Goal: Transaction & Acquisition: Purchase product/service

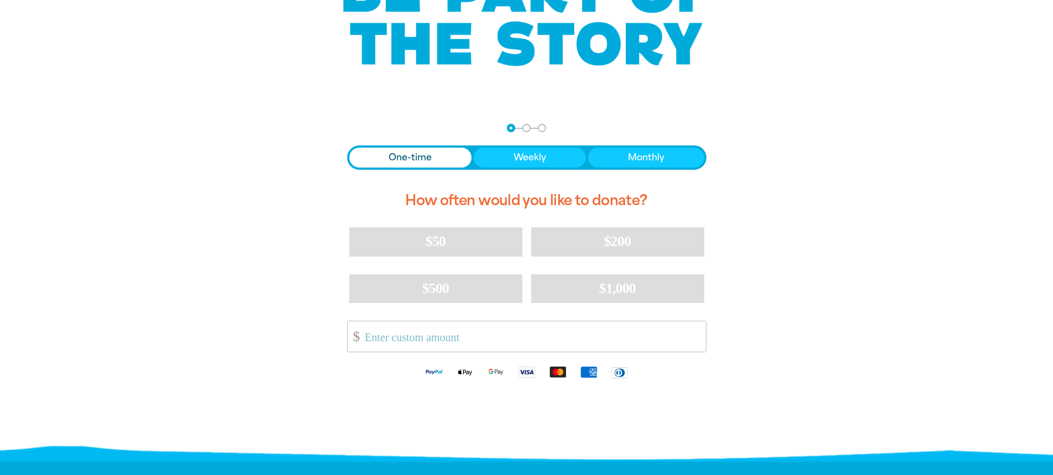
scroll to position [166, 0]
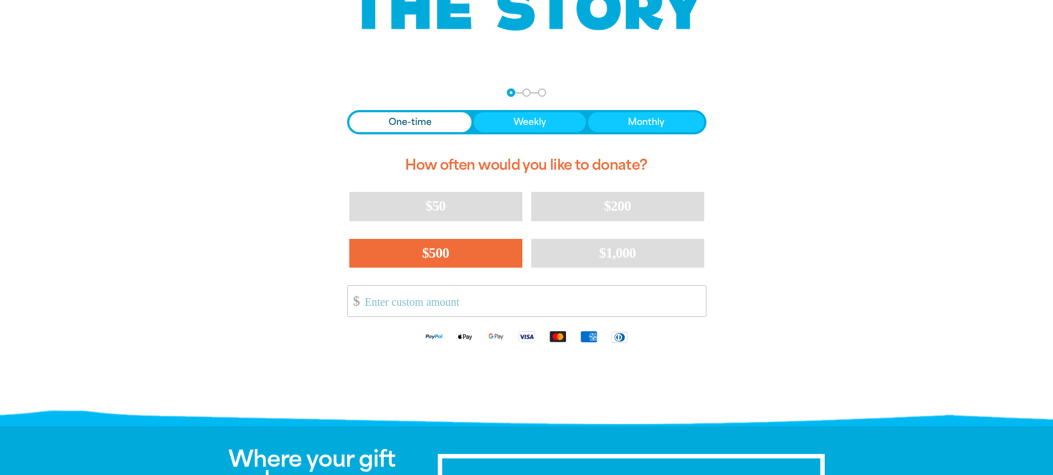
click at [444, 249] on span "$500" at bounding box center [435, 253] width 27 height 16
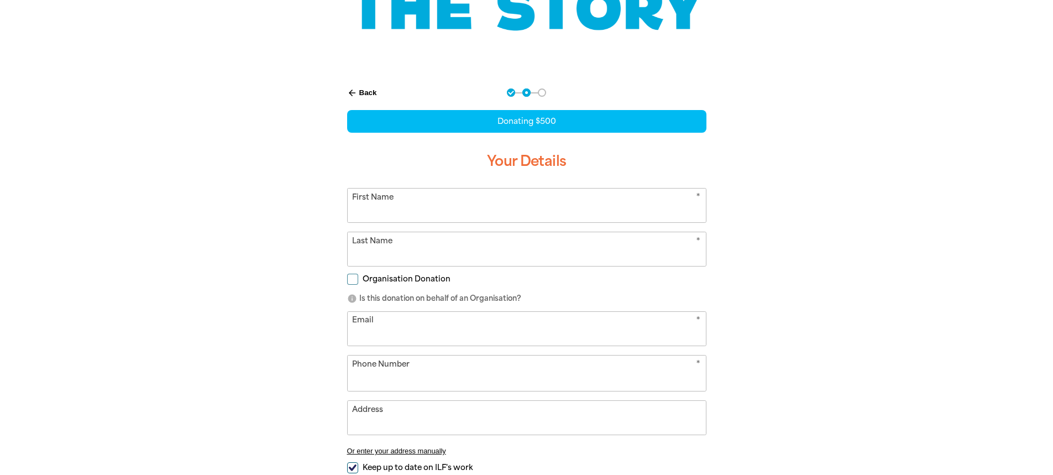
select select "AU"
click at [431, 218] on input "First Name" at bounding box center [527, 206] width 358 height 34
type input "[PERSON_NAME]"
type input "[EMAIL_ADDRESS][DOMAIN_NAME]"
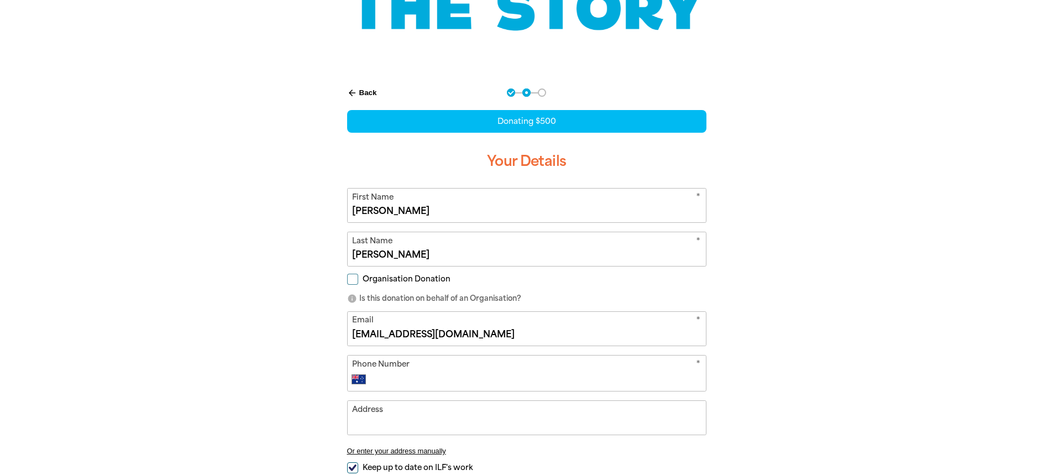
type input "[PHONE_NUMBER]"
type input "[STREET_ADDRESS][PERSON_NAME]"
drag, startPoint x: 459, startPoint y: 341, endPoint x: 326, endPoint y: 341, distance: 133.2
click at [326, 341] on div "arrow_back Back Step 1 Step 2 Step 3 Donating $500 Your Details * First Name [P…" at bounding box center [527, 332] width 420 height 515
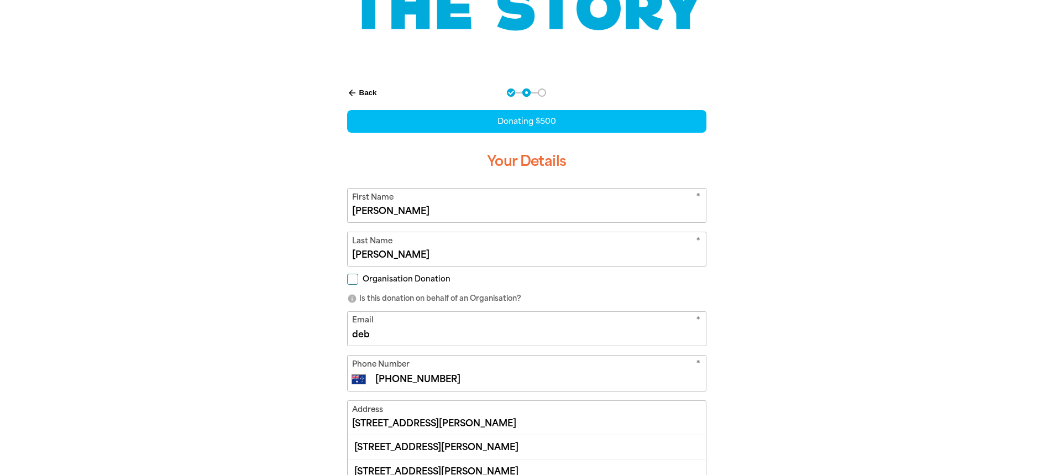
type input "[EMAIL_ADDRESS][DOMAIN_NAME]"
drag, startPoint x: 456, startPoint y: 381, endPoint x: 370, endPoint y: 375, distance: 85.4
click at [370, 375] on div "International [GEOGRAPHIC_DATA] [GEOGRAPHIC_DATA] [GEOGRAPHIC_DATA] [GEOGRAPHIC…" at bounding box center [526, 379] width 349 height 13
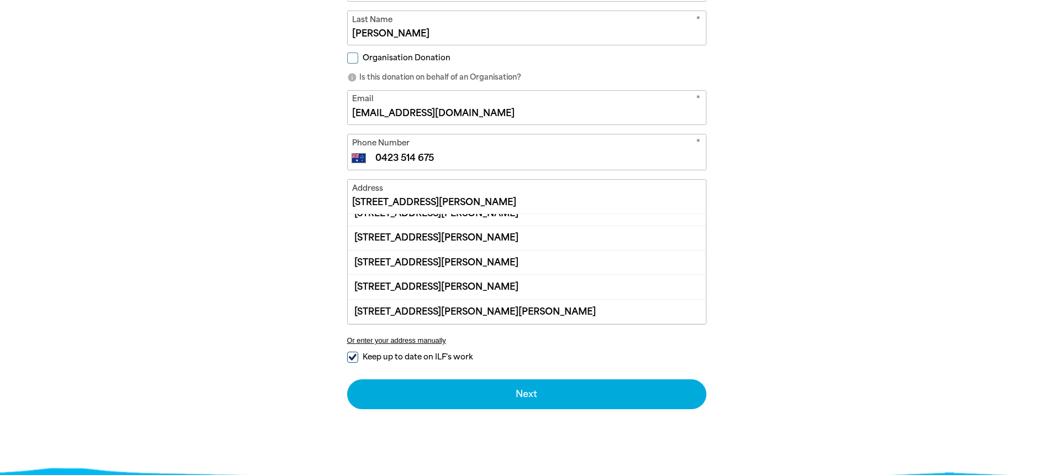
scroll to position [0, 0]
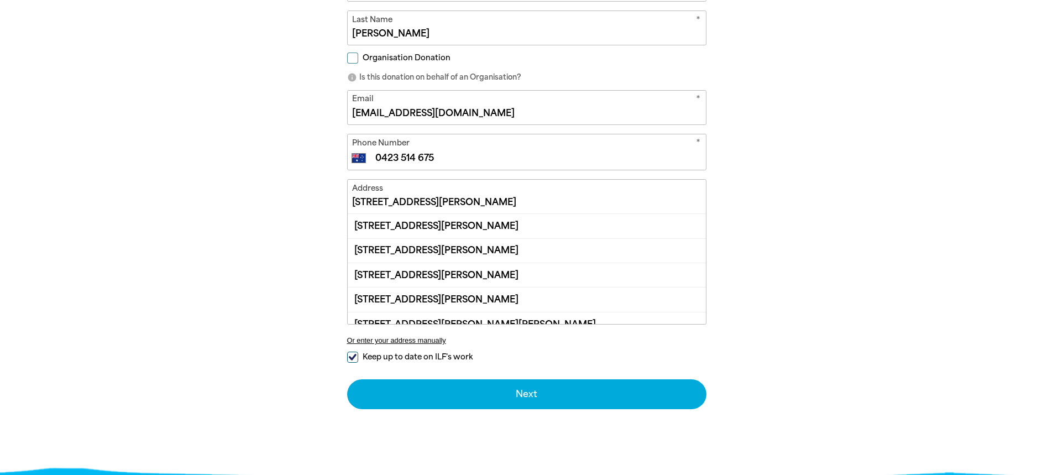
type input "0423 514 675"
click at [415, 196] on input "[STREET_ADDRESS][PERSON_NAME]" at bounding box center [527, 197] width 358 height 34
drag, startPoint x: 449, startPoint y: 200, endPoint x: 281, endPoint y: 192, distance: 167.7
click at [281, 192] on div "arrow_back Back Step 1 Step 2 Step 3 Donating $500 Your Details * First Name [P…" at bounding box center [526, 165] width 663 height 625
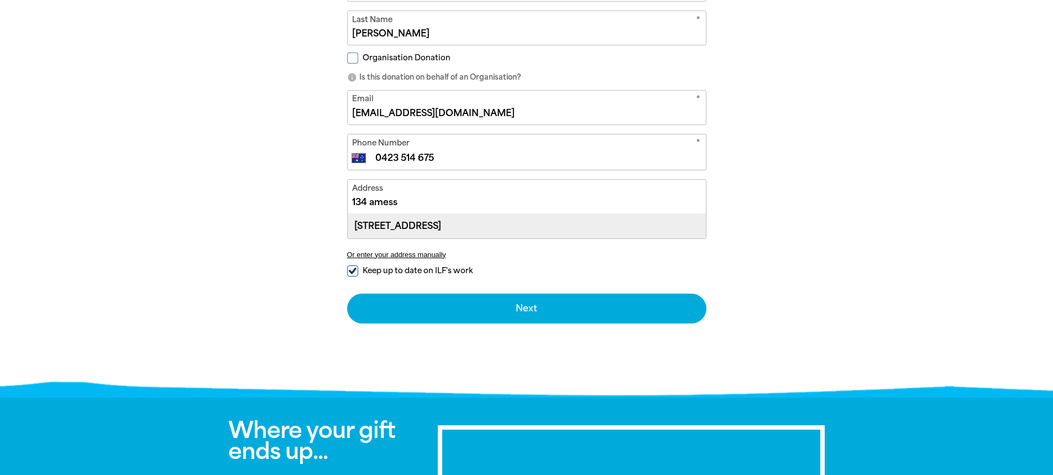
click at [374, 229] on div "[STREET_ADDRESS]" at bounding box center [527, 226] width 358 height 24
type input "[STREET_ADDRESS]"
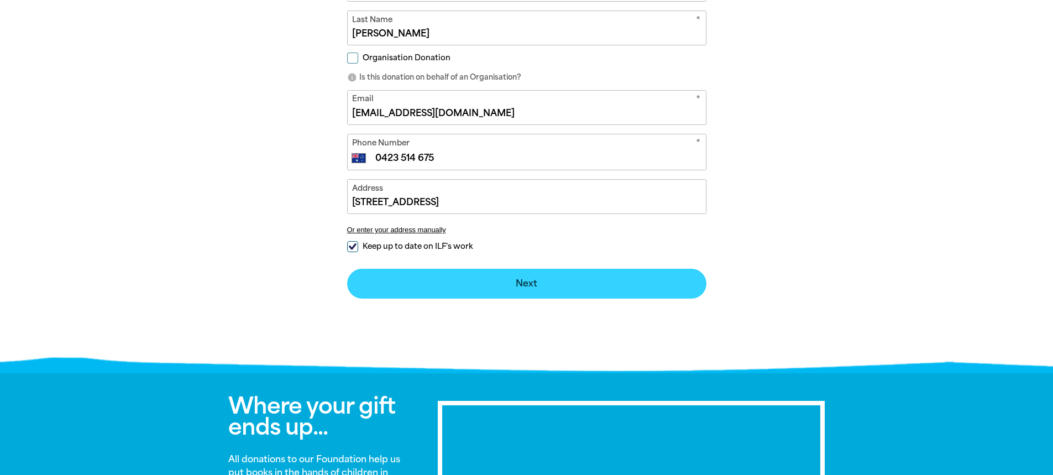
click at [519, 281] on button "Next chevron_right" at bounding box center [526, 284] width 359 height 30
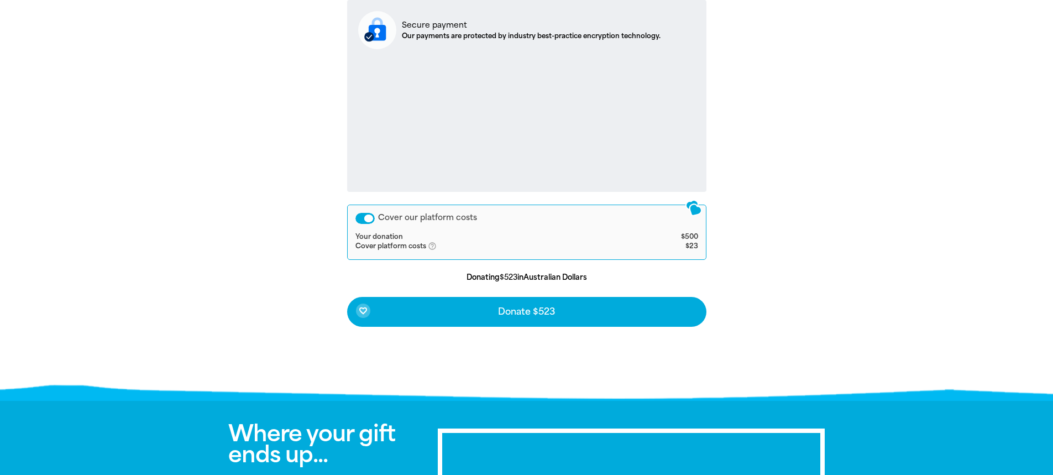
scroll to position [454, 0]
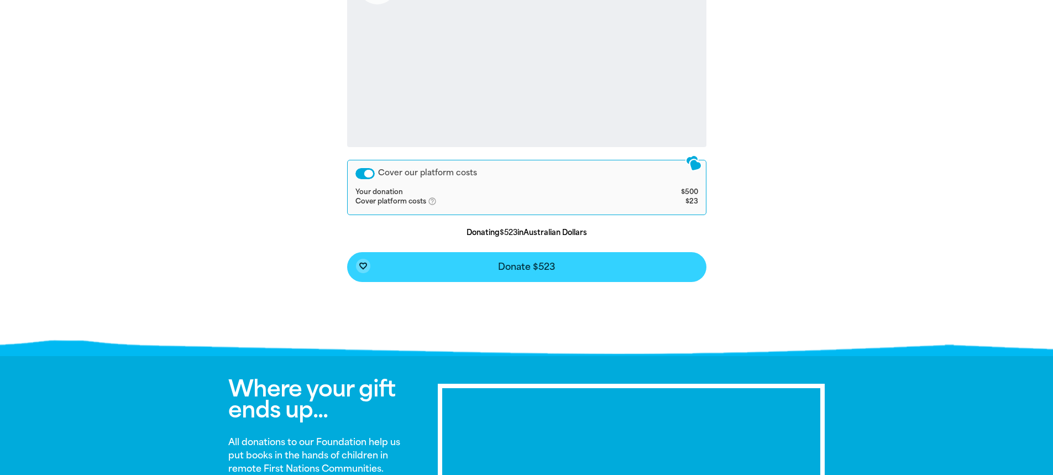
click at [550, 264] on span "Donate $523" at bounding box center [526, 267] width 57 height 9
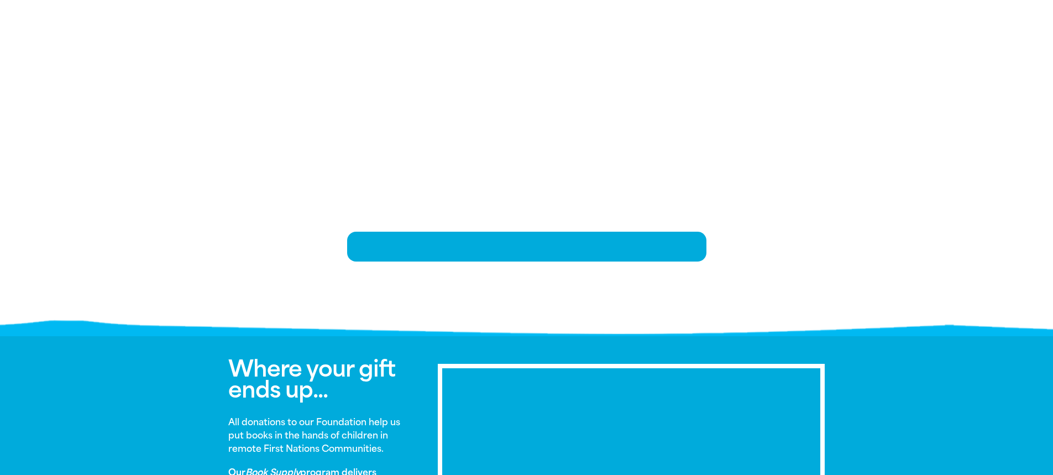
scroll to position [227, 0]
